Goal: Information Seeking & Learning: Find specific page/section

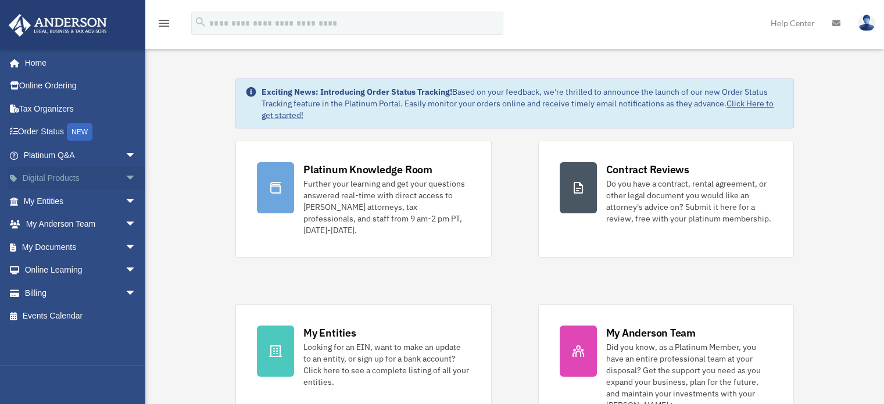
click at [125, 181] on span "arrow_drop_down" at bounding box center [136, 179] width 23 height 24
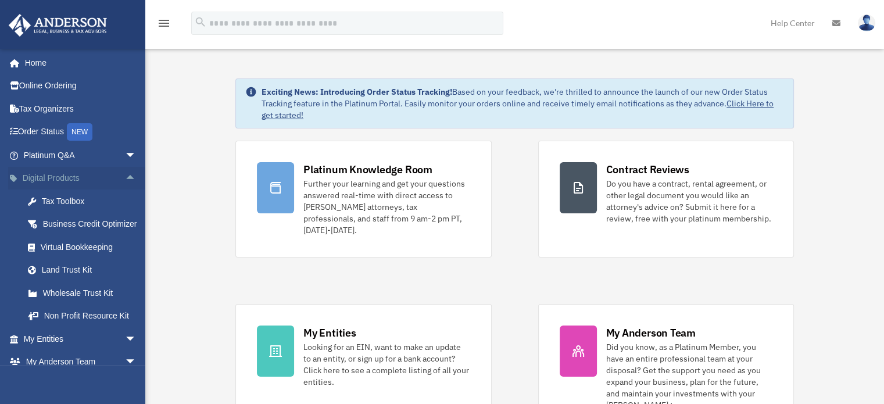
click at [125, 176] on span "arrow_drop_up" at bounding box center [136, 179] width 23 height 24
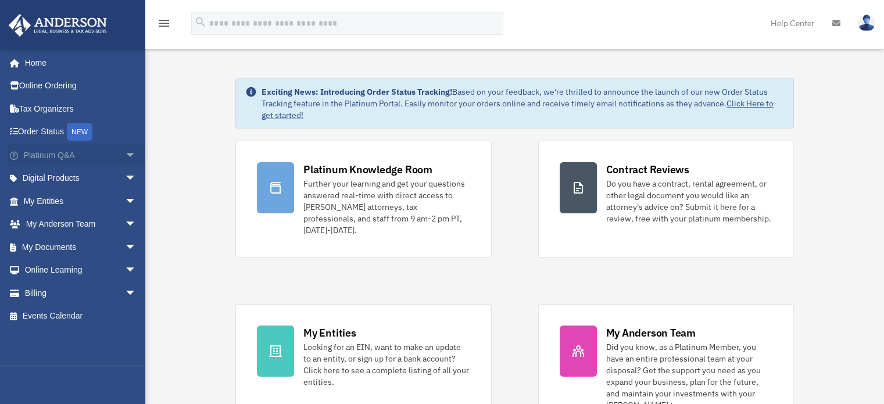
click at [125, 155] on span "arrow_drop_down" at bounding box center [136, 156] width 23 height 24
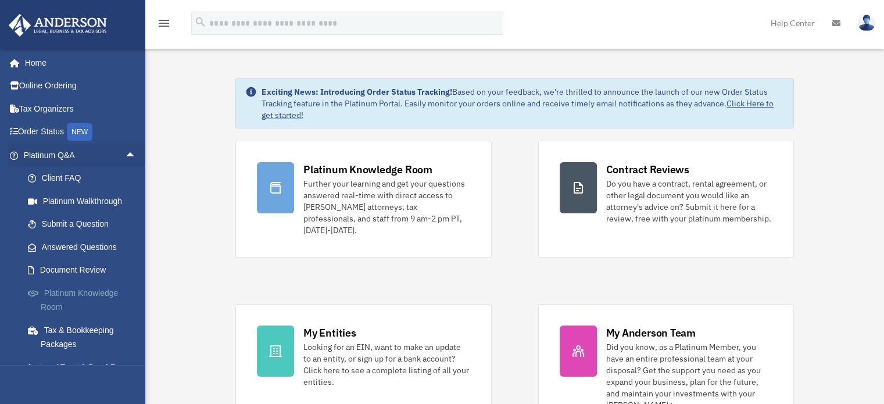
scroll to position [58, 0]
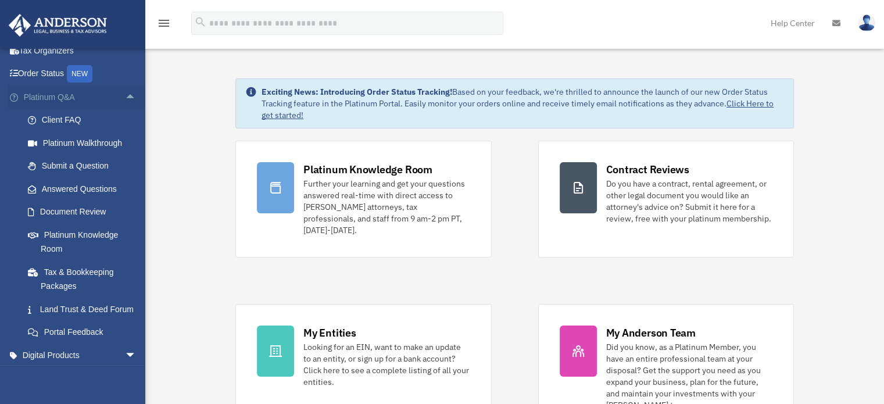
click at [125, 92] on span "arrow_drop_up" at bounding box center [136, 97] width 23 height 24
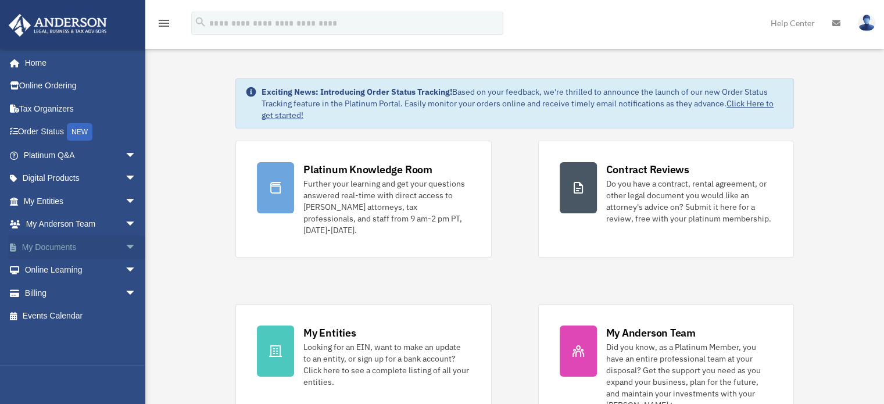
click at [125, 239] on span "arrow_drop_down" at bounding box center [136, 247] width 23 height 24
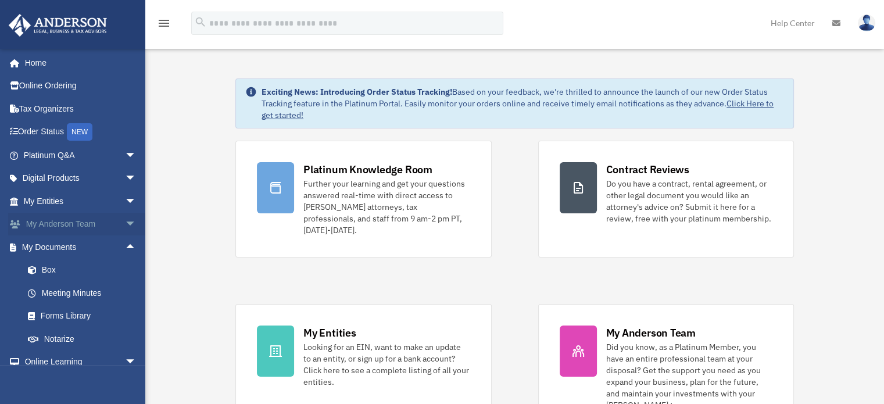
click at [126, 231] on span "arrow_drop_down" at bounding box center [136, 225] width 23 height 24
click at [126, 231] on span "arrow_drop_up" at bounding box center [136, 225] width 23 height 24
click at [125, 248] on span "arrow_drop_up" at bounding box center [136, 247] width 23 height 24
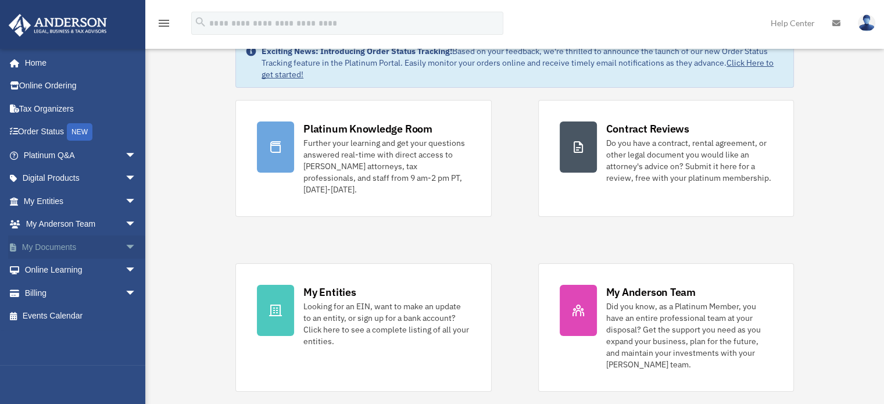
scroll to position [58, 0]
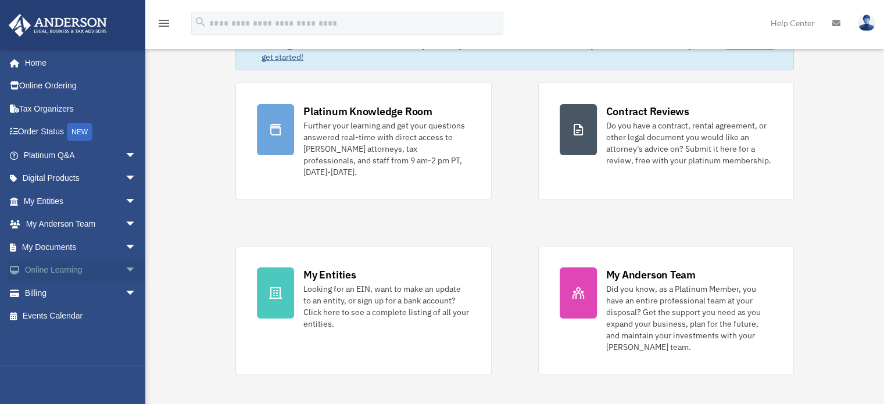
click at [125, 271] on span "arrow_drop_down" at bounding box center [136, 271] width 23 height 24
click at [125, 268] on span "arrow_drop_up" at bounding box center [136, 271] width 23 height 24
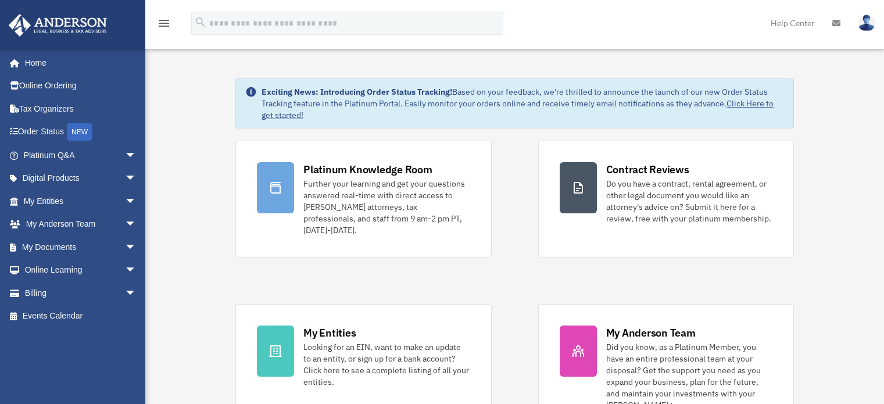
scroll to position [58, 0]
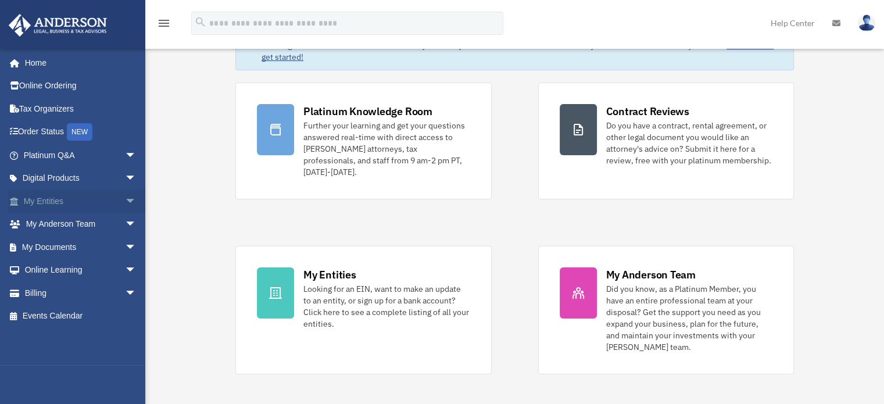
click at [126, 195] on span "arrow_drop_down" at bounding box center [136, 201] width 23 height 24
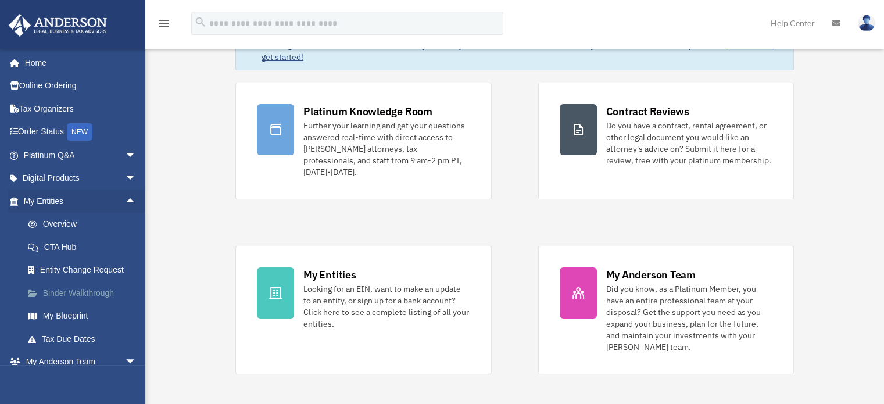
click at [90, 294] on link "Binder Walkthrough" at bounding box center [85, 292] width 138 height 23
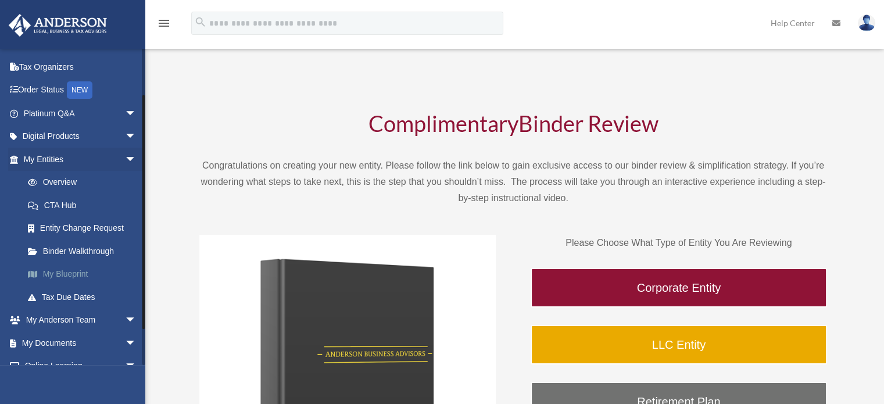
scroll to position [58, 0]
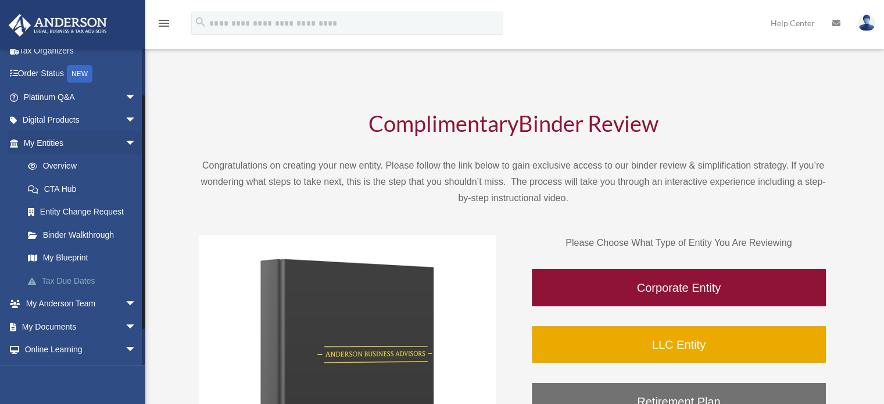
click at [78, 278] on link "Tax Due Dates" at bounding box center [85, 280] width 138 height 23
